Goal: Task Accomplishment & Management: Complete application form

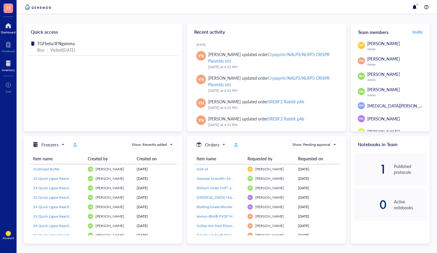
click at [11, 65] on div at bounding box center [8, 63] width 13 height 9
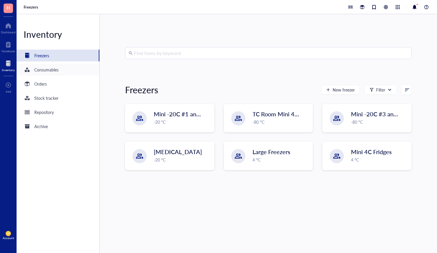
click at [64, 70] on div "Consumables" at bounding box center [58, 70] width 83 height 12
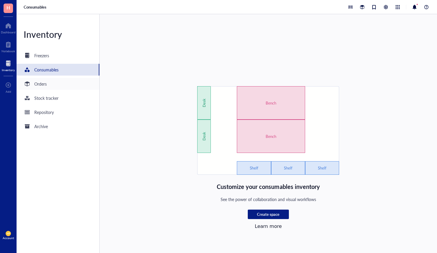
click at [52, 88] on div "Orders" at bounding box center [58, 84] width 83 height 12
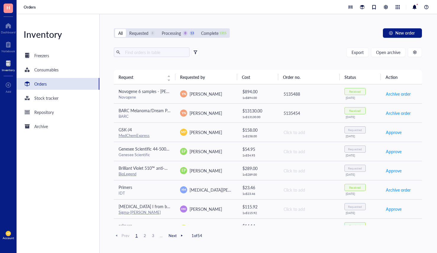
click at [164, 58] on div "Export Open archive Requester Requested on Source / Vendor Last updated" at bounding box center [268, 59] width 308 height 22
click at [164, 54] on input "text" at bounding box center [155, 52] width 64 height 9
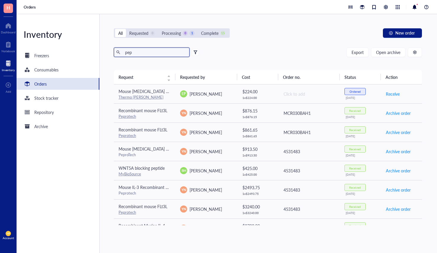
click at [139, 54] on input "pep" at bounding box center [155, 52] width 64 height 9
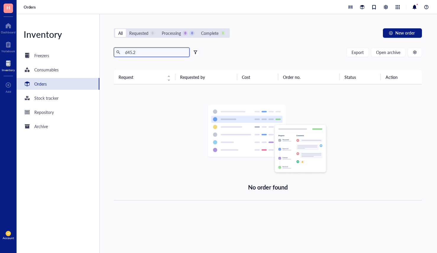
click at [125, 51] on input "d45.2" at bounding box center [155, 52] width 64 height 9
click at [140, 53] on input "cd45.2" at bounding box center [155, 52] width 64 height 9
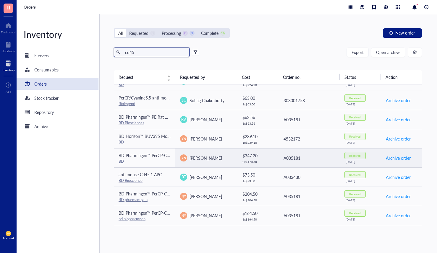
scroll to position [186, 0]
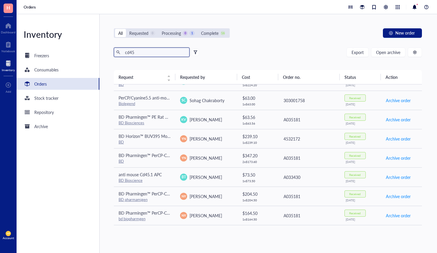
click at [159, 51] on input "cd45" at bounding box center [155, 52] width 64 height 9
paste input "https://www.jax.org/strain/002014"
type input "https://www.jax.org/strain/002014"
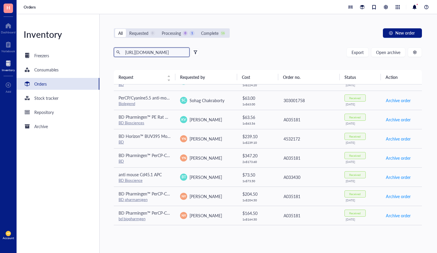
scroll to position [0, 5]
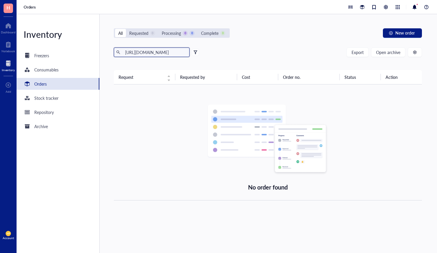
click at [159, 51] on input "https://www.jax.org/strain/002014" at bounding box center [155, 52] width 64 height 9
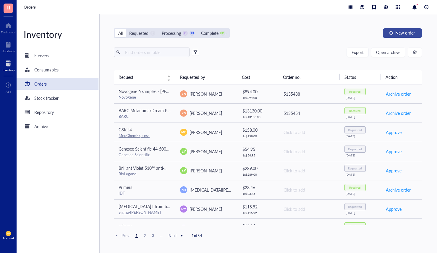
click at [415, 35] on span "New order" at bounding box center [405, 32] width 20 height 5
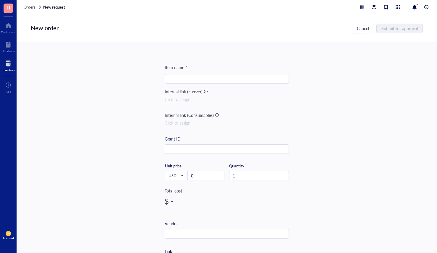
click at [243, 80] on input "search" at bounding box center [226, 79] width 117 height 9
paste input "B6.SJL-Ptprca Pepcb/BoyJ (B6CD45.1)"
type input "B6.SJL-Ptprca Pepcb/BoyJ (B6CD45.1)"
click at [108, 117] on div "Item name * B6.SJL-Ptprca Pepcb/BoyJ (B6CD45.1) Internal link (Freezer) Click t…" at bounding box center [227, 148] width 421 height 211
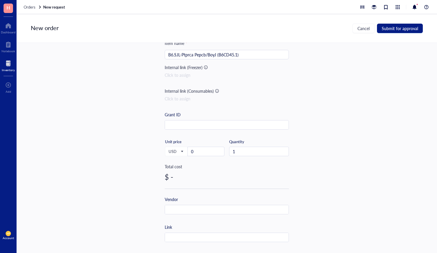
scroll to position [37, 0]
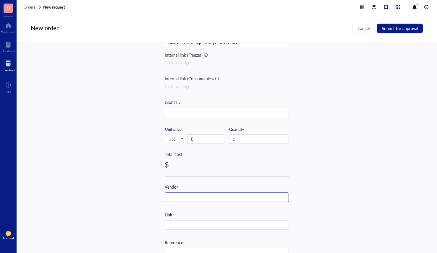
click at [204, 198] on input "text" at bounding box center [227, 197] width 124 height 9
type input "Jackson Labs"
click at [197, 231] on div "Item name * B6.SJL-Ptprca Pepcb/BoyJ (B6CD45.1) Internal link (Freezer) Click t…" at bounding box center [227, 191] width 124 height 327
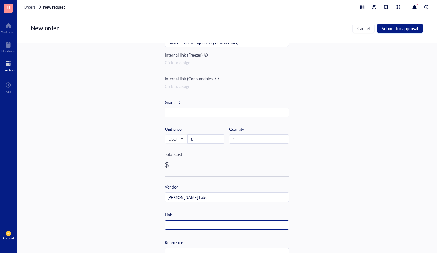
click at [198, 227] on input "text" at bounding box center [227, 225] width 124 height 9
paste input "https://www.jax.org/strain/002014"
type input "https://www.jax.org/strain/002014"
click at [140, 228] on div "Item name * B6.SJL-Ptprca Pepcb/BoyJ (B6CD45.1) Internal link (Freezer) Click t…" at bounding box center [227, 148] width 421 height 211
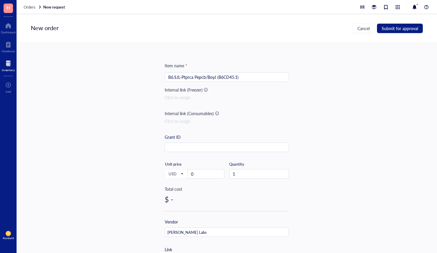
scroll to position [0, 0]
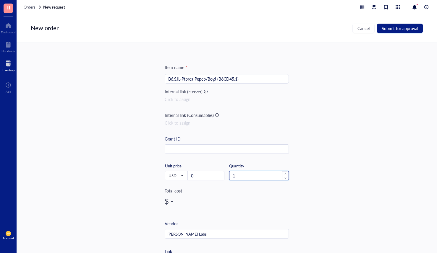
click at [245, 175] on input "1" at bounding box center [259, 176] width 59 height 9
type input "10"
click at [366, 120] on div "Item name * B6.SJL-Ptprca Pepcb/BoyJ (B6CD45.1) Internal link (Freezer) Click t…" at bounding box center [227, 148] width 421 height 211
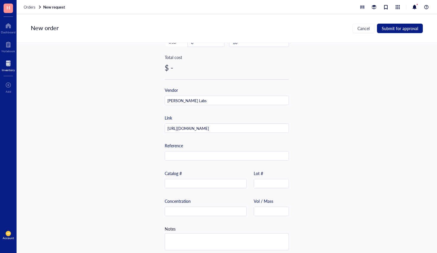
scroll to position [140, 0]
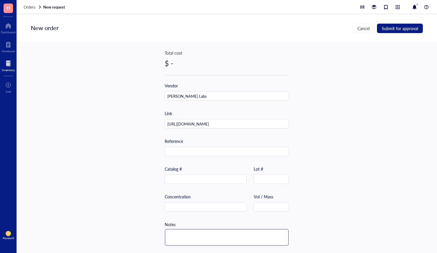
click at [226, 232] on textarea at bounding box center [227, 238] width 124 height 17
click at [202, 235] on textarea at bounding box center [227, 238] width 124 height 17
type textarea "W"
type textarea "Wi"
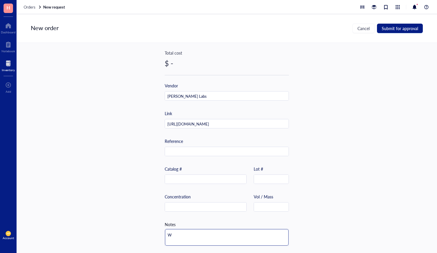
type textarea "Wi"
type textarea "Wil"
type textarea "Will"
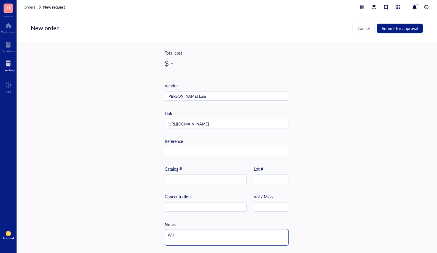
type textarea "Will"
type textarea "Will n"
type textarea "Will ne"
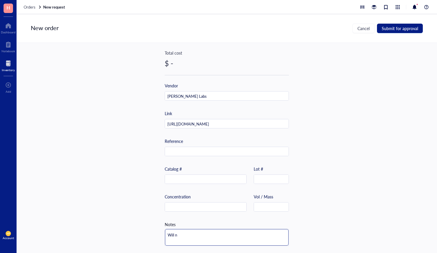
type textarea "Will ne"
type textarea "Will nee"
type textarea "Will need"
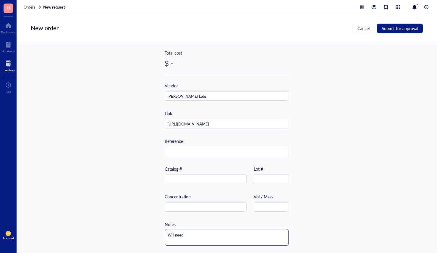
type textarea "Will need"
type textarea "Will need m"
type textarea "Will need ma"
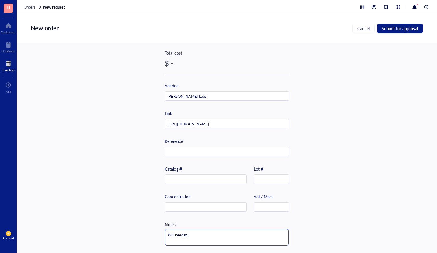
type textarea "Will need ma"
type textarea "Will need mal"
type textarea "Will need male"
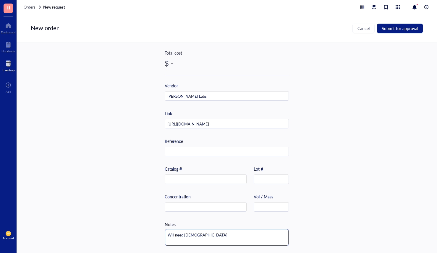
type textarea "Will need male"
type textarea "Will need male m"
type textarea "Will need male mi"
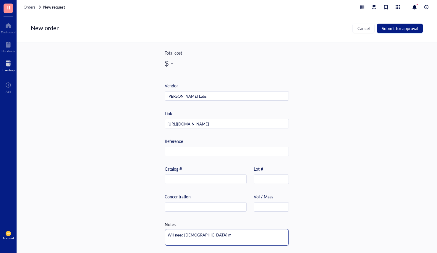
type textarea "Will need male mi"
type textarea "Will need male mic"
type textarea "Will need male mice"
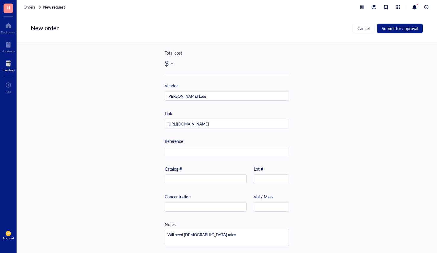
click at [342, 165] on div "Item name * B6.SJL-Ptprca Pepcb/BoyJ (B6CD45.1) Internal link (Freezer) Click t…" at bounding box center [227, 148] width 421 height 211
click at [401, 28] on span "Submit for approval" at bounding box center [400, 28] width 36 height 5
